Goal: Information Seeking & Learning: Learn about a topic

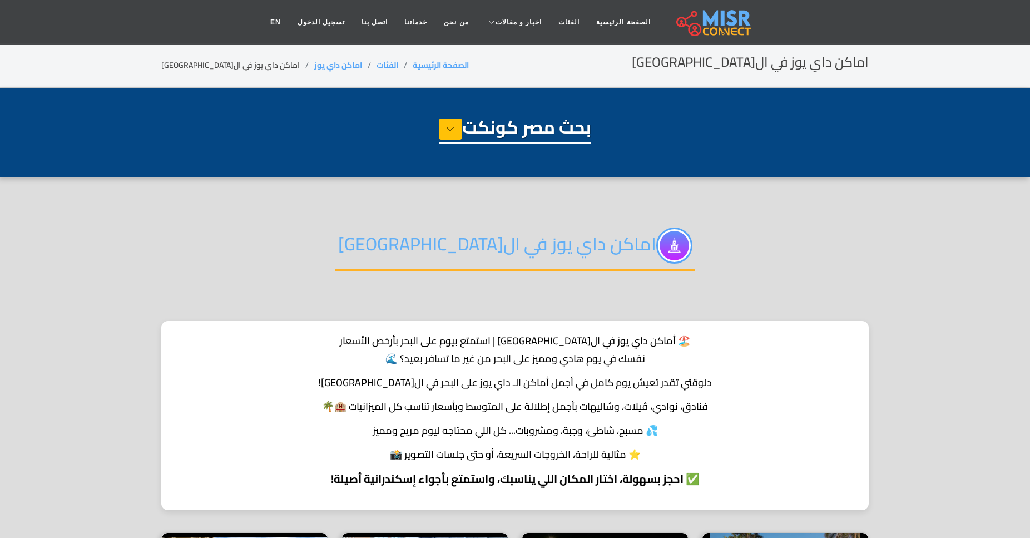
select select "**********"
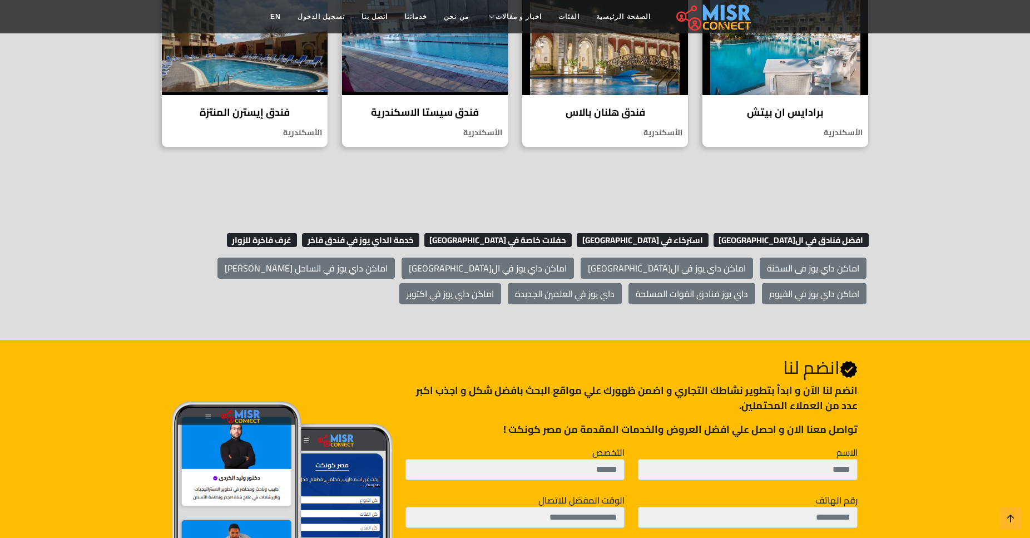
scroll to position [311, 0]
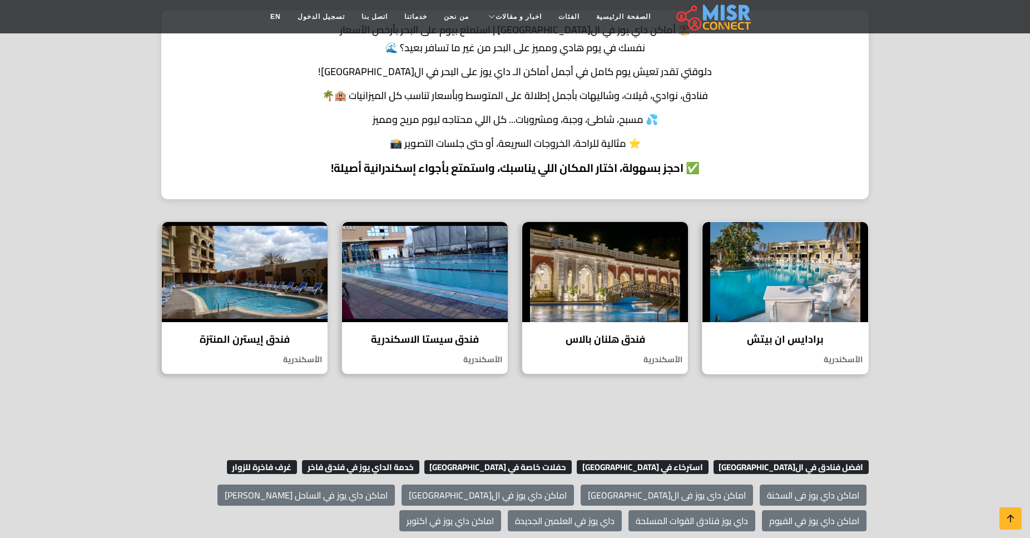
click at [793, 296] on img at bounding box center [785, 272] width 166 height 100
click at [435, 337] on h4 "فندق سيستا الاسكندرية" at bounding box center [424, 339] width 149 height 12
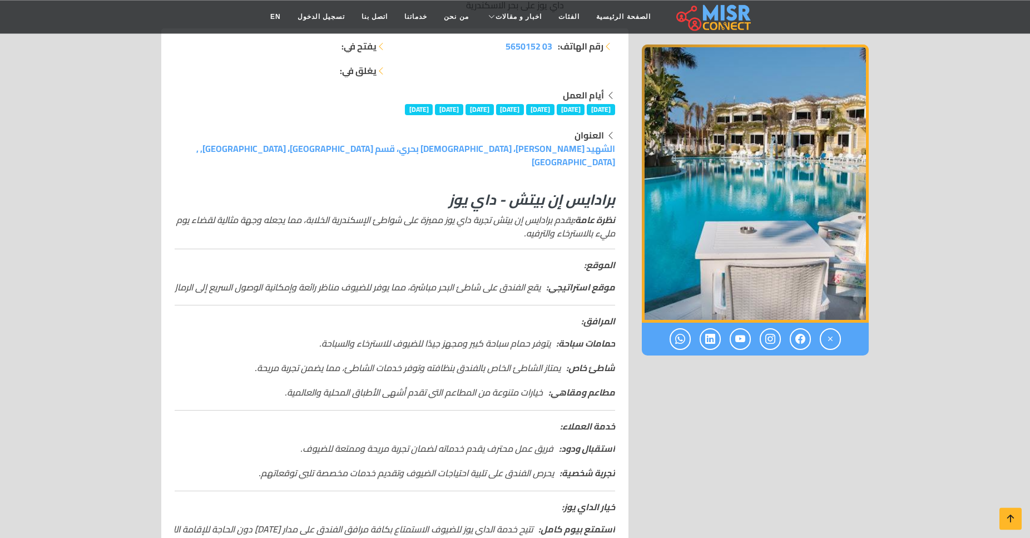
scroll to position [113, 0]
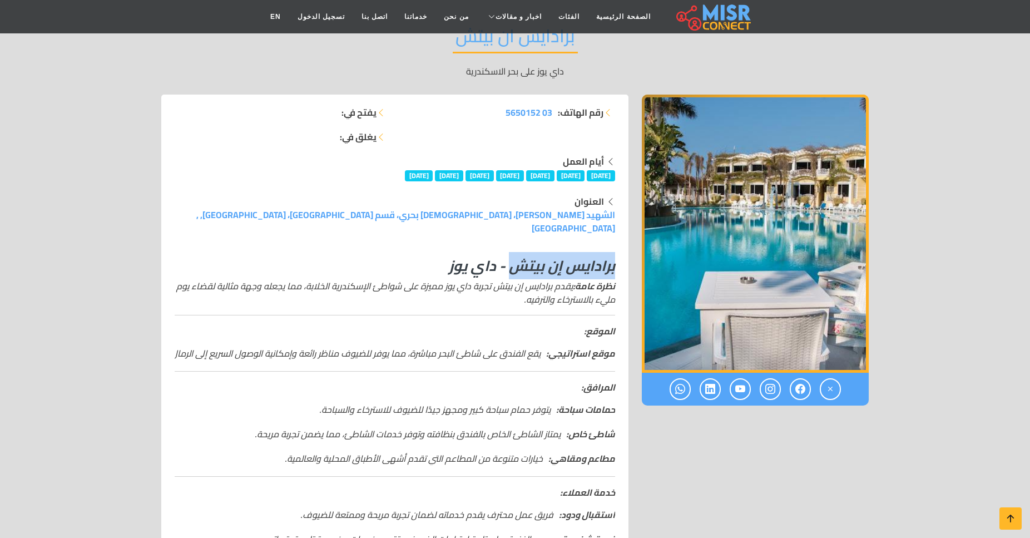
drag, startPoint x: 509, startPoint y: 228, endPoint x: 615, endPoint y: 229, distance: 105.6
click at [615, 248] on div "برادايس إن بيتش - داي يوز نظرة عامة: يقدم برادايس إن بيتش تجربة داي يوز مميزة ع…" at bounding box center [395, 465] width 454 height 434
copy em "برادايس إن بيتش"
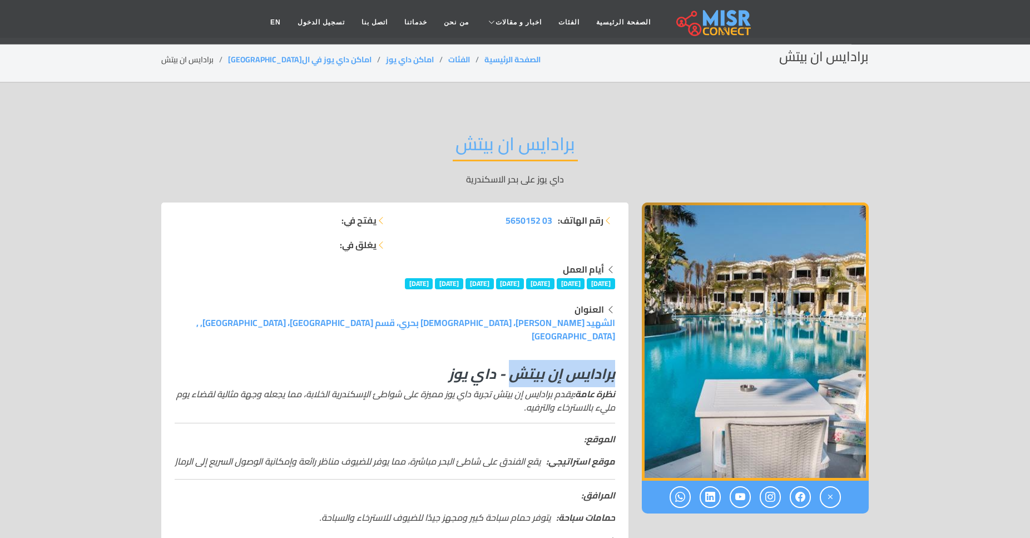
scroll to position [0, 0]
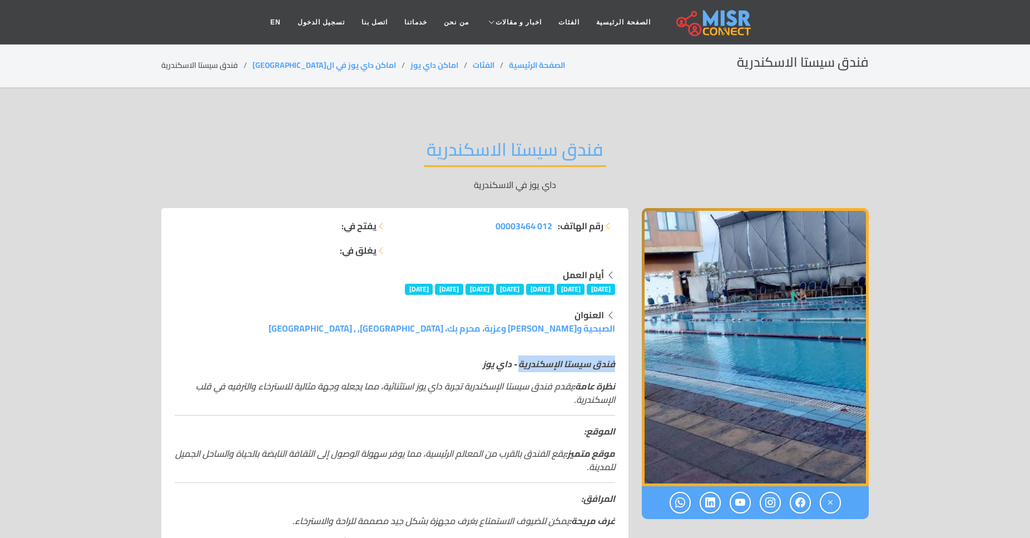
drag, startPoint x: 615, startPoint y: 339, endPoint x: 519, endPoint y: 348, distance: 97.2
copy em "فندق [GEOGRAPHIC_DATA]"
